Goal: Navigation & Orientation: Find specific page/section

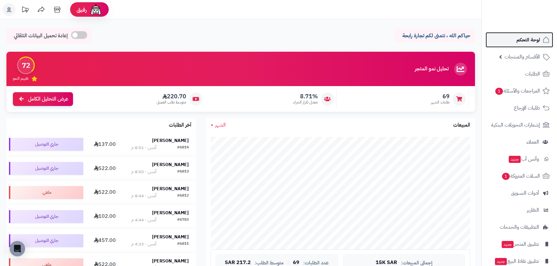
click at [530, 42] on span "لوحة التحكم" at bounding box center [527, 39] width 23 height 9
click at [523, 44] on span "لوحة التحكم" at bounding box center [527, 39] width 23 height 9
